Goal: Find specific page/section: Find specific page/section

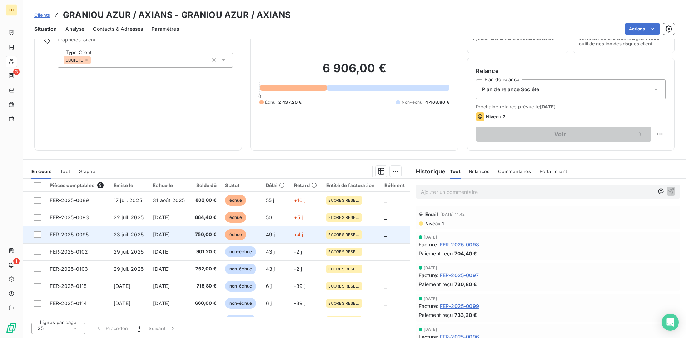
scroll to position [0, 0]
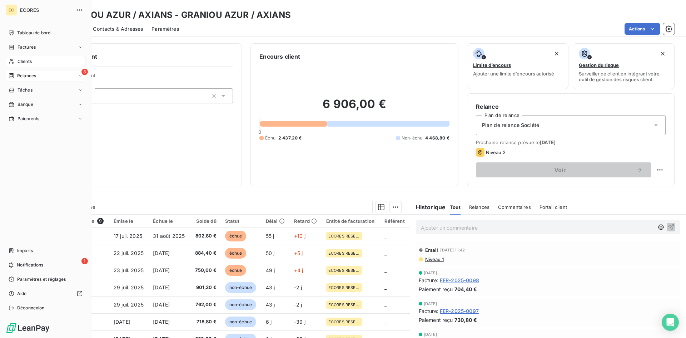
click at [24, 77] on span "Relances" at bounding box center [26, 76] width 19 height 6
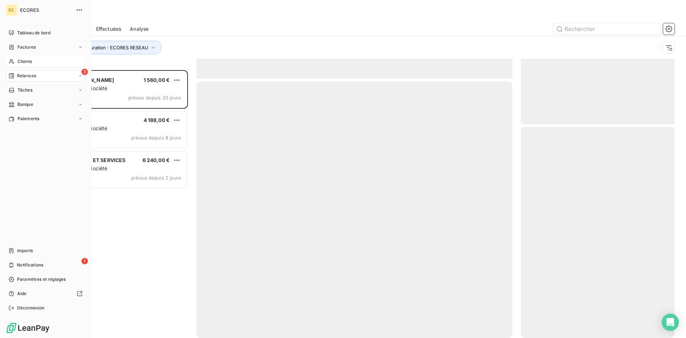
scroll to position [262, 148]
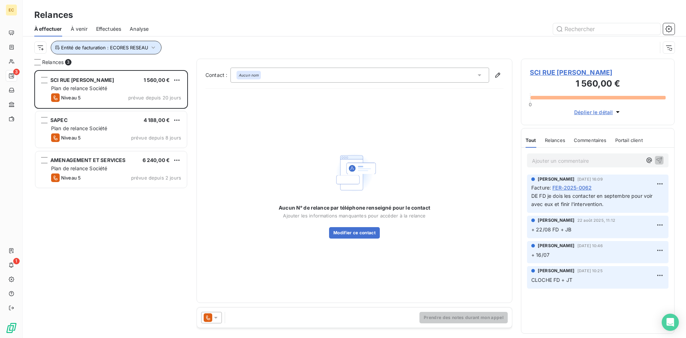
click at [150, 45] on icon "button" at bounding box center [153, 47] width 7 height 7
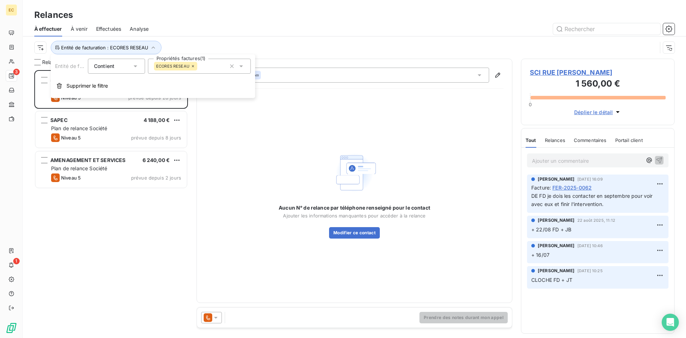
click at [191, 65] on icon at bounding box center [193, 66] width 4 height 4
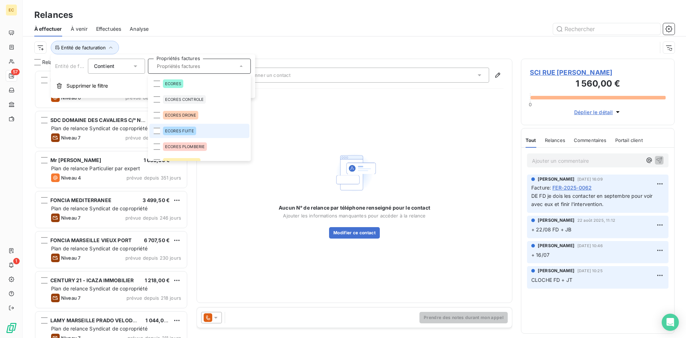
click at [176, 131] on span "ECORES FUITE" at bounding box center [179, 131] width 29 height 4
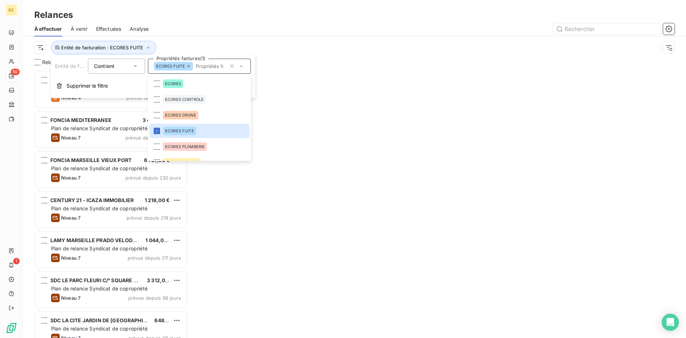
scroll to position [262, 148]
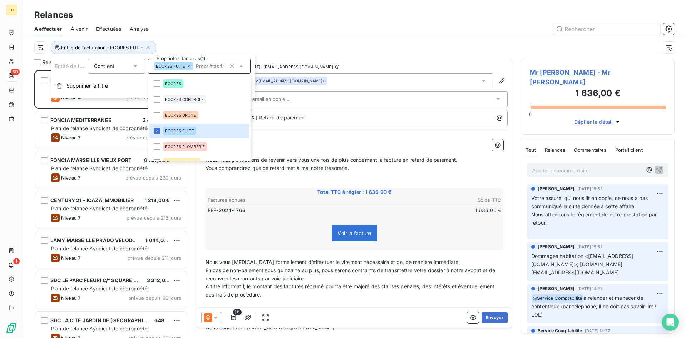
click at [213, 25] on div at bounding box center [415, 28] width 517 height 11
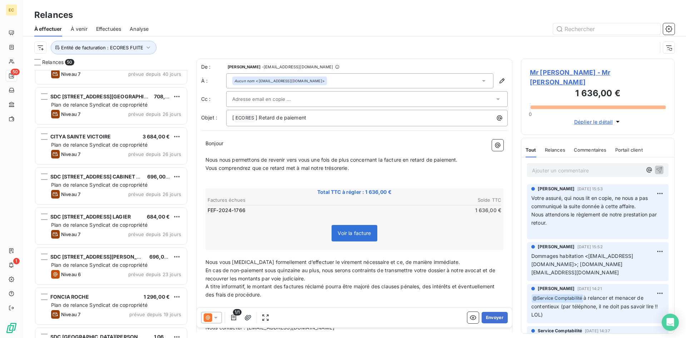
scroll to position [465, 0]
click at [581, 27] on input "text" at bounding box center [606, 28] width 107 height 11
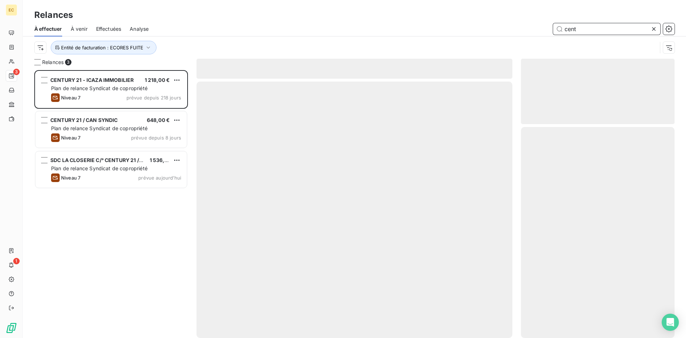
scroll to position [262, 148]
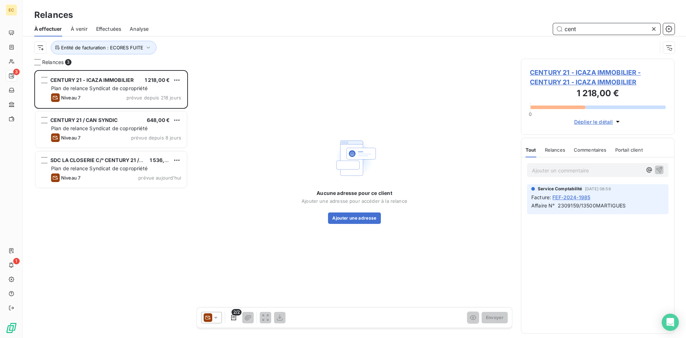
drag, startPoint x: 598, startPoint y: 25, endPoint x: 539, endPoint y: 32, distance: 60.0
click at [539, 32] on div "cent" at bounding box center [415, 28] width 517 height 11
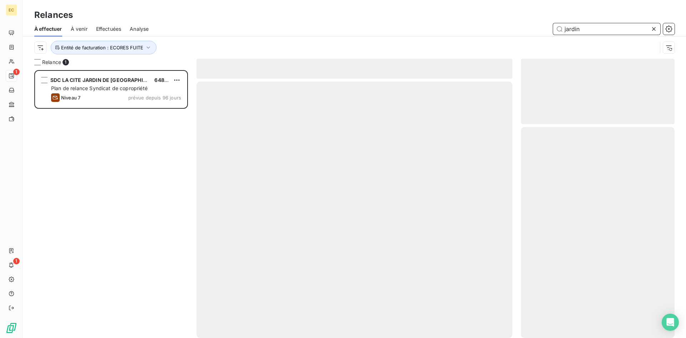
type input "jardins"
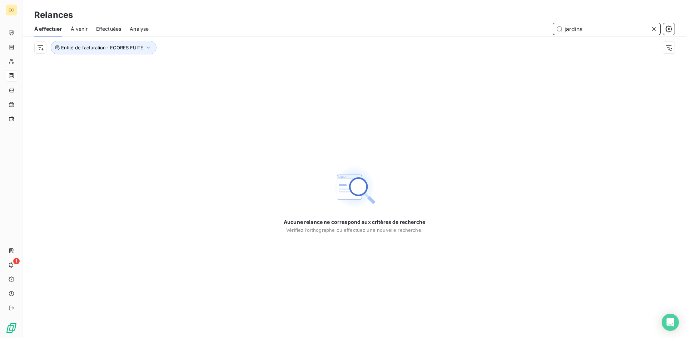
drag, startPoint x: 594, startPoint y: 26, endPoint x: 516, endPoint y: 32, distance: 78.1
click at [516, 32] on div "jardins" at bounding box center [415, 28] width 517 height 11
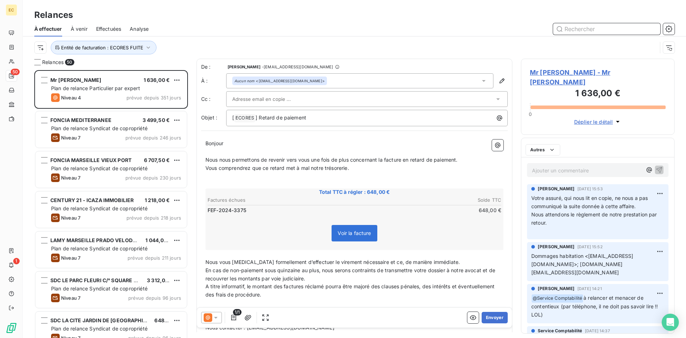
scroll to position [262, 148]
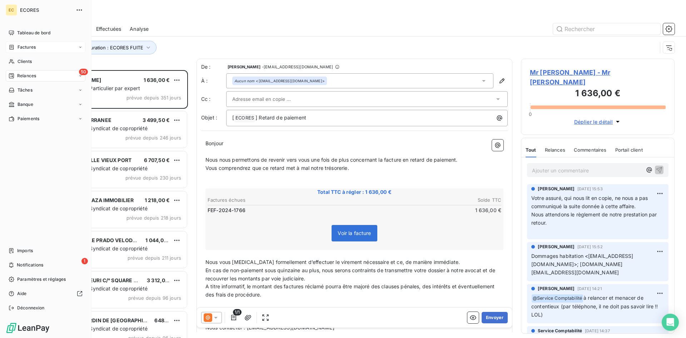
click at [25, 47] on span "Factures" at bounding box center [27, 47] width 18 height 6
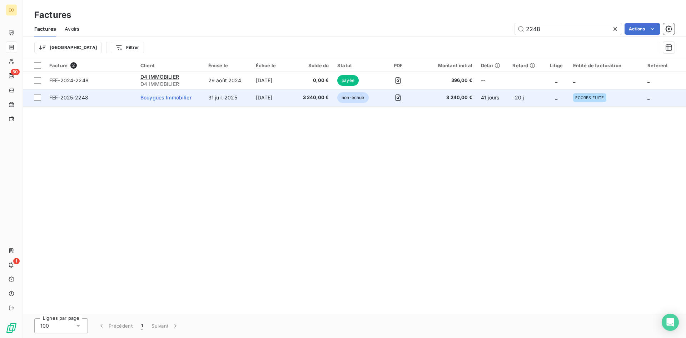
type input "2248"
click at [175, 96] on span "Bouygues Immobilier" at bounding box center [165, 97] width 51 height 6
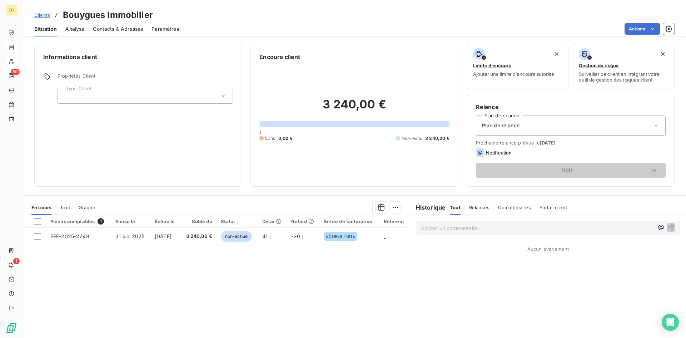
click at [175, 96] on div at bounding box center [145, 96] width 175 height 15
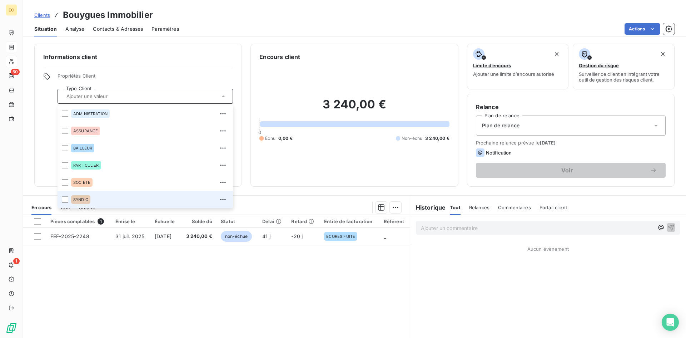
click at [85, 200] on span "SYNDIC" at bounding box center [80, 199] width 15 height 4
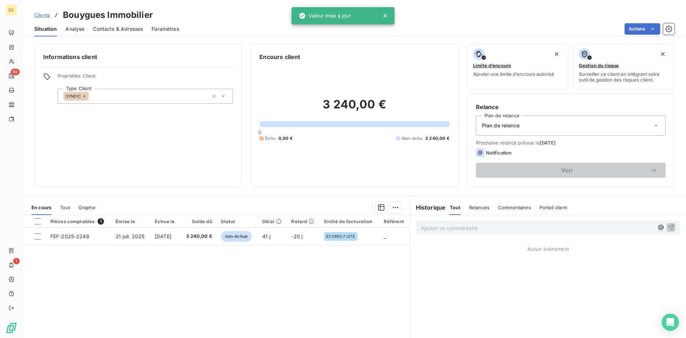
click at [543, 130] on div "Plan de relance" at bounding box center [571, 125] width 190 height 20
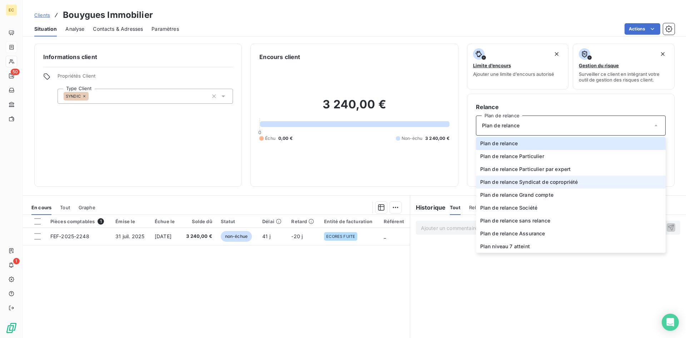
click at [502, 183] on span "Plan de relance Syndicat de copropriété" at bounding box center [529, 181] width 98 height 7
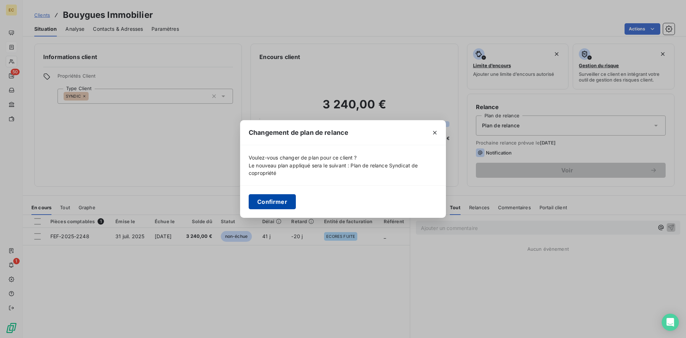
click at [279, 200] on button "Confirmer" at bounding box center [272, 201] width 47 height 15
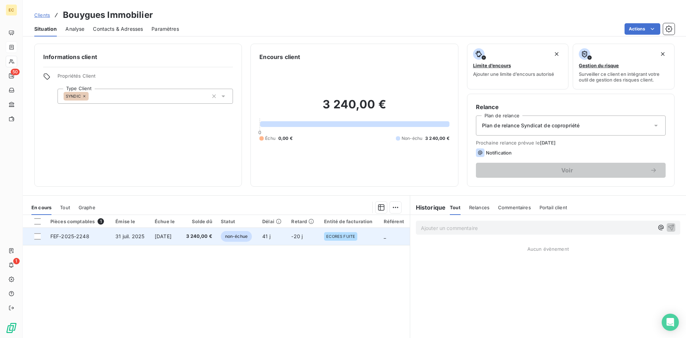
click at [115, 235] on span "31 juil. 2025" at bounding box center [129, 236] width 29 height 6
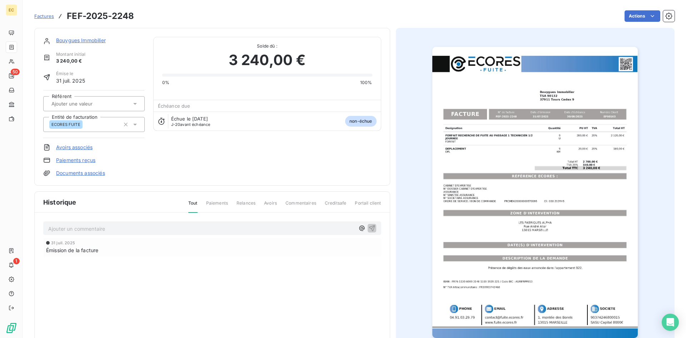
click at [94, 38] on link "Bouygues Immobilier" at bounding box center [81, 40] width 50 height 6
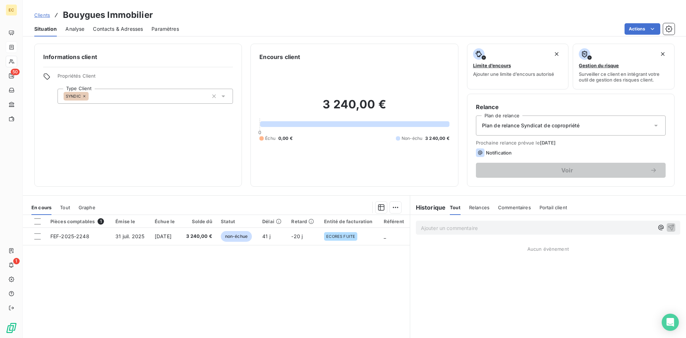
click at [497, 124] on span "Plan de relance Syndicat de copropriété" at bounding box center [531, 125] width 98 height 7
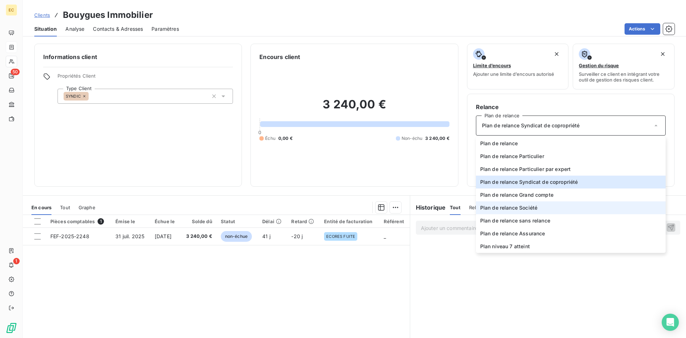
click at [501, 205] on span "Plan de relance Société" at bounding box center [508, 207] width 57 height 7
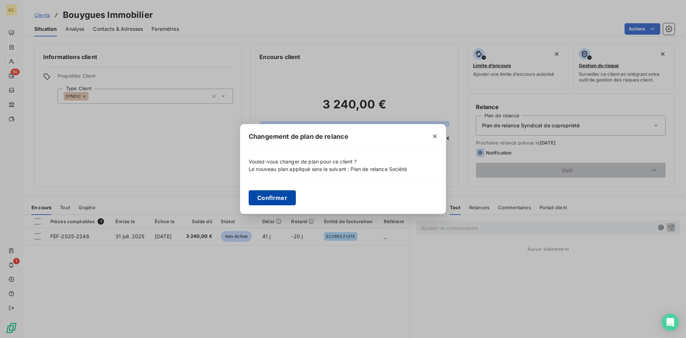
click at [282, 201] on button "Confirmer" at bounding box center [272, 197] width 47 height 15
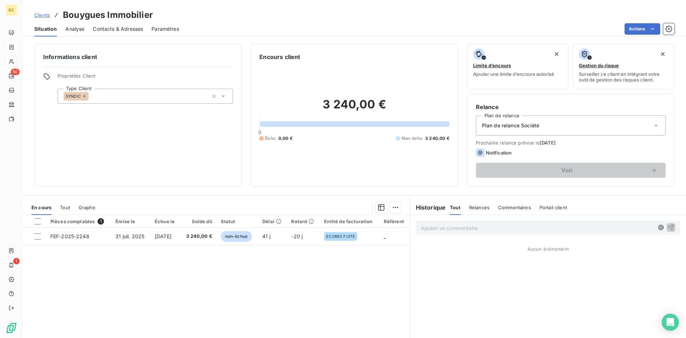
click at [220, 94] on icon at bounding box center [223, 96] width 7 height 7
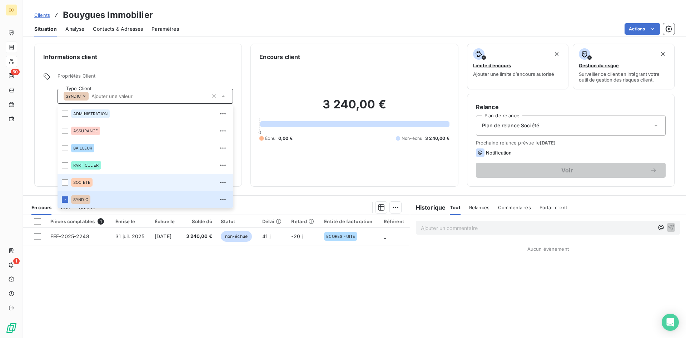
click at [78, 182] on span "SOCIETE" at bounding box center [81, 182] width 17 height 4
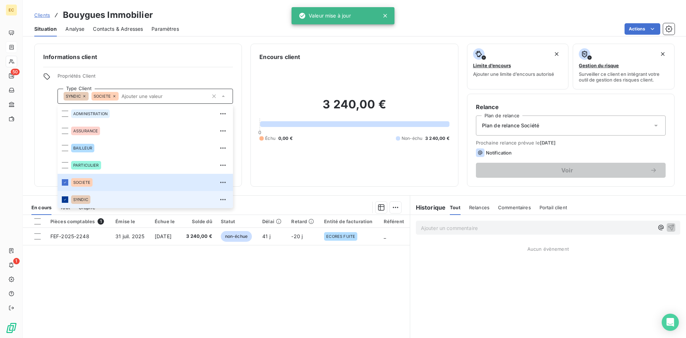
click at [65, 200] on icon at bounding box center [65, 199] width 2 height 1
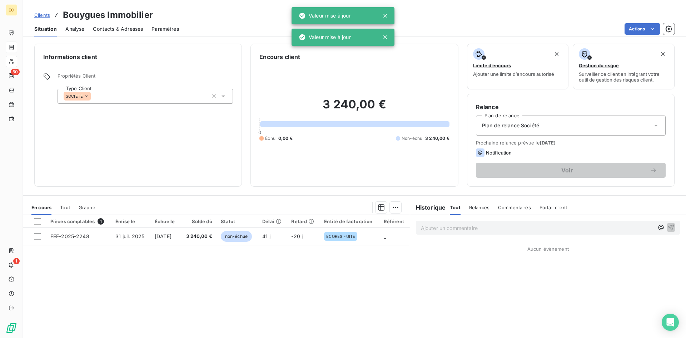
click at [170, 267] on div "Pièces comptables 1 Émise le Échue le Solde dû Statut Délai Retard Entité de fa…" at bounding box center [216, 284] width 387 height 138
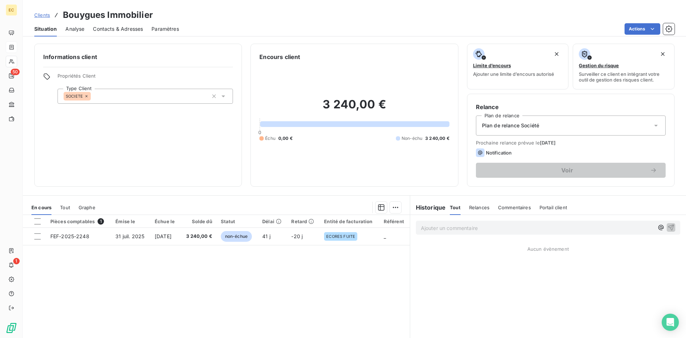
click at [493, 230] on p "Ajouter un commentaire ﻿" at bounding box center [537, 227] width 233 height 9
click at [667, 231] on icon "button" at bounding box center [670, 231] width 7 height 7
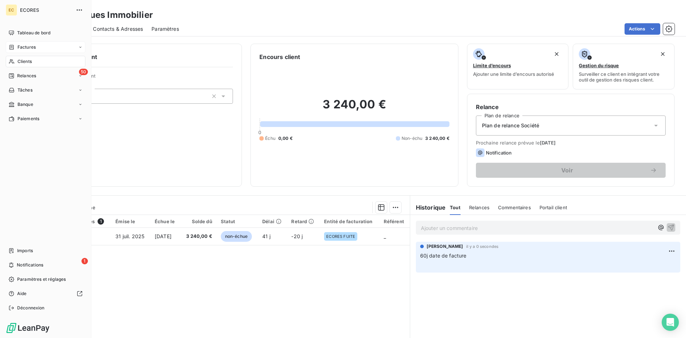
click at [31, 47] on span "Factures" at bounding box center [27, 47] width 18 height 6
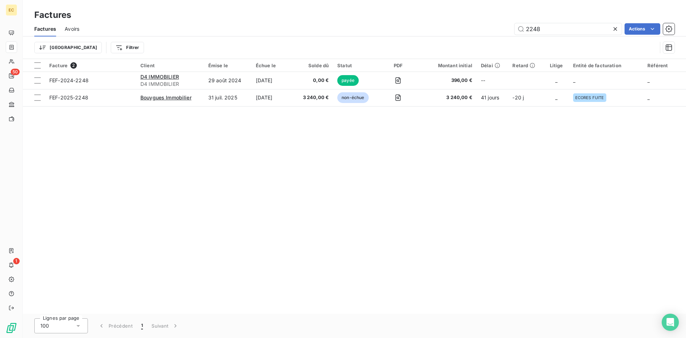
drag, startPoint x: 547, startPoint y: 30, endPoint x: 508, endPoint y: 30, distance: 39.3
click at [508, 30] on div "2248 Actions" at bounding box center [381, 28] width 587 height 11
click at [542, 33] on input "2248" at bounding box center [567, 28] width 107 height 11
drag, startPoint x: 545, startPoint y: 27, endPoint x: 503, endPoint y: 29, distance: 42.2
click at [503, 29] on div "2248 Actions" at bounding box center [381, 28] width 587 height 11
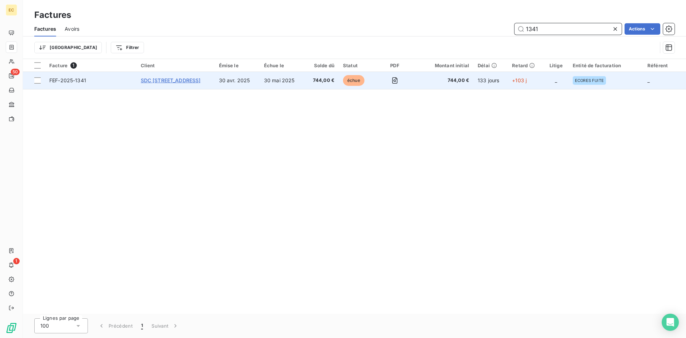
type input "1341"
click at [149, 83] on span "SDC [STREET_ADDRESS]" at bounding box center [171, 80] width 60 height 6
